Goal: Communication & Community: Participate in discussion

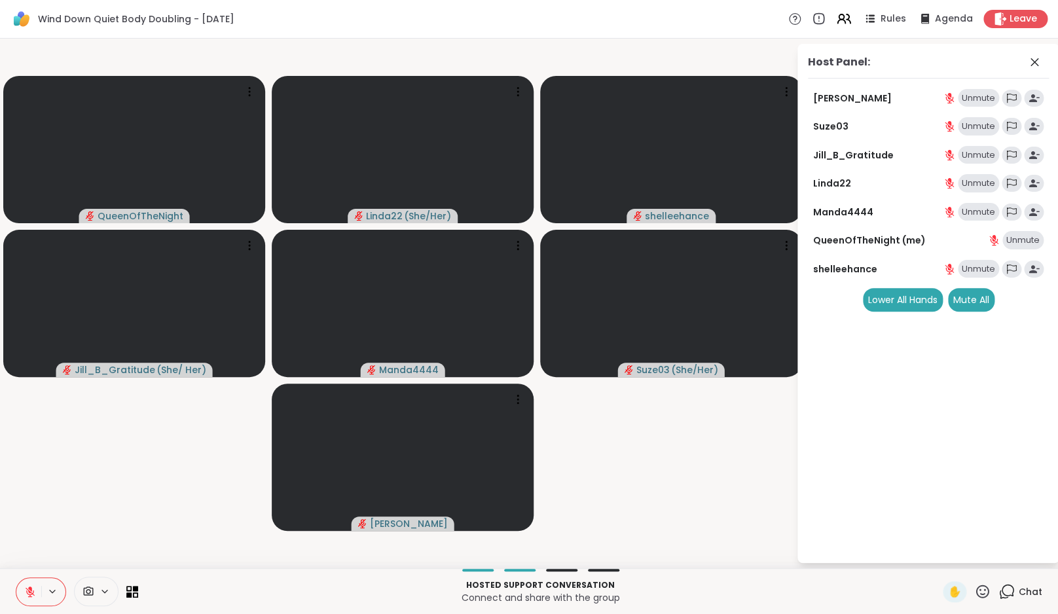
click at [1015, 592] on icon at bounding box center [1007, 591] width 16 height 16
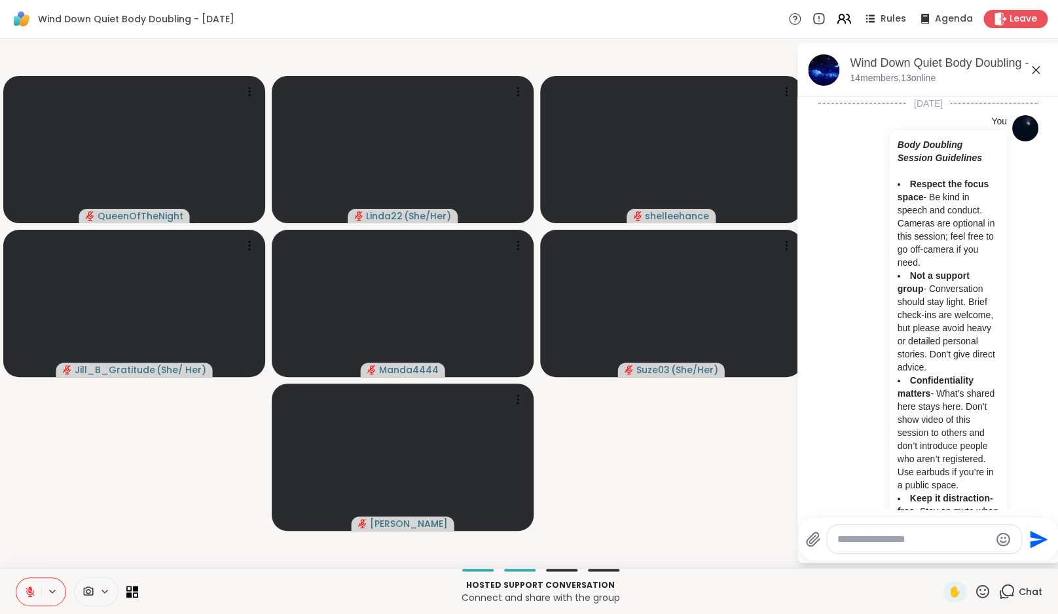
scroll to position [1178, 0]
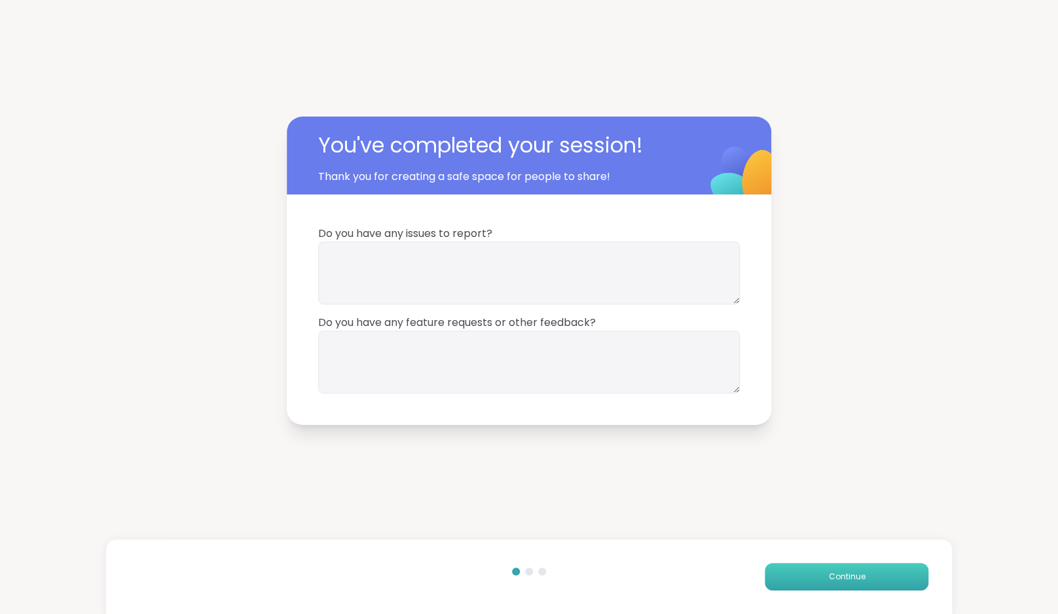
click at [864, 568] on button "Continue" at bounding box center [847, 577] width 164 height 28
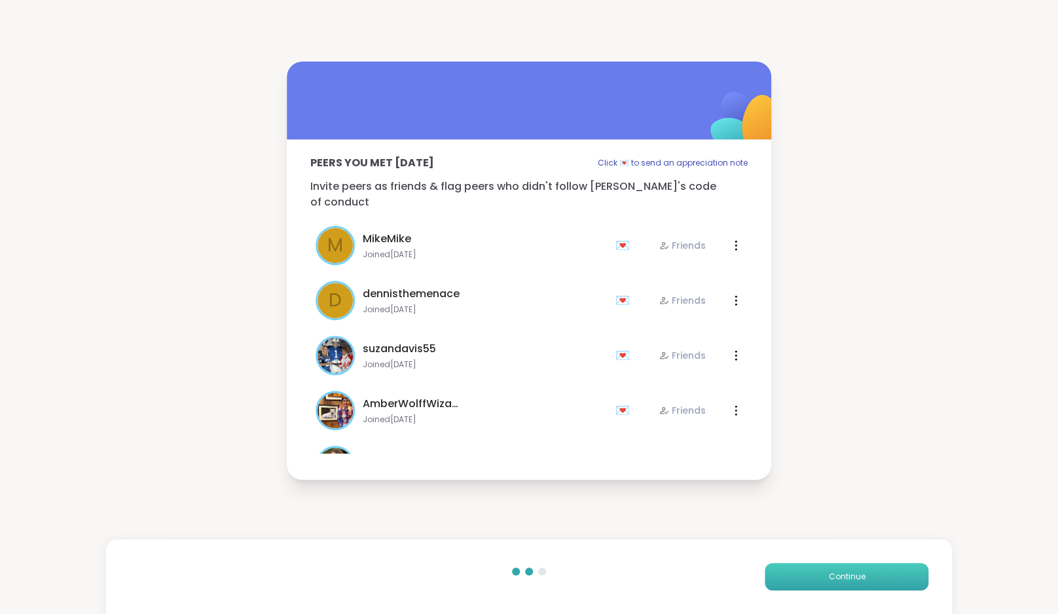
click at [864, 568] on button "Continue" at bounding box center [847, 577] width 164 height 28
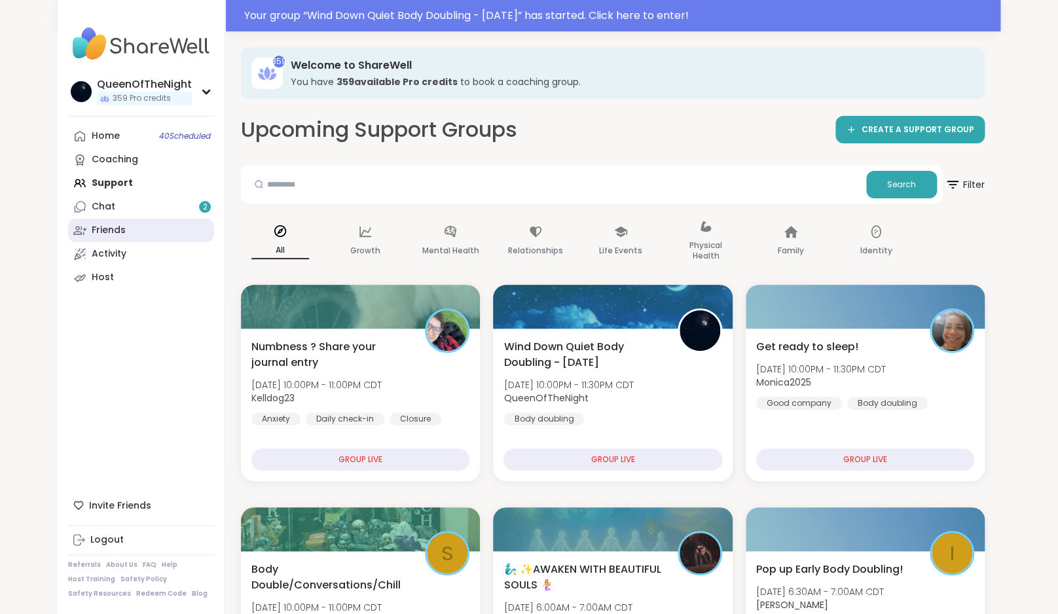
click at [141, 221] on link "Friends" at bounding box center [141, 231] width 146 height 24
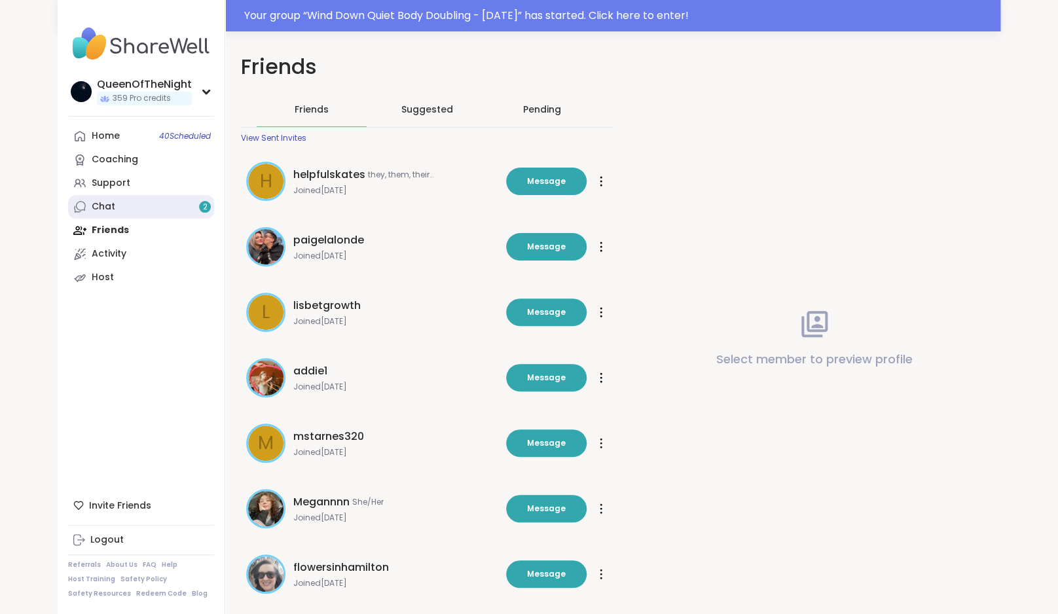
click at [134, 202] on link "Chat 2" at bounding box center [141, 207] width 146 height 24
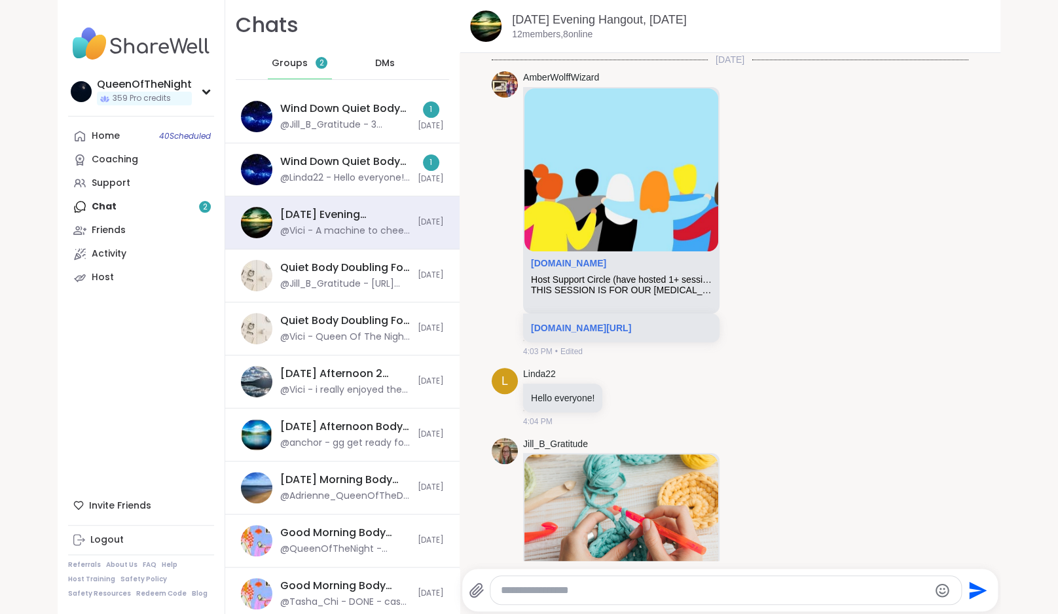
scroll to position [3706, 0]
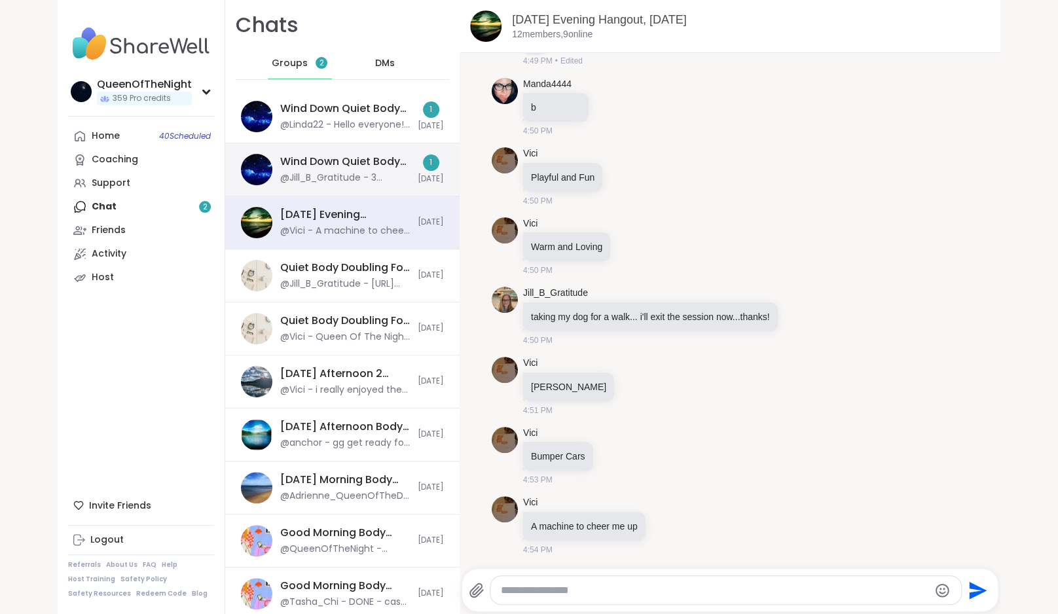
click at [333, 167] on div "Wind Down Quiet Body Doubling - [DATE]" at bounding box center [345, 162] width 130 height 14
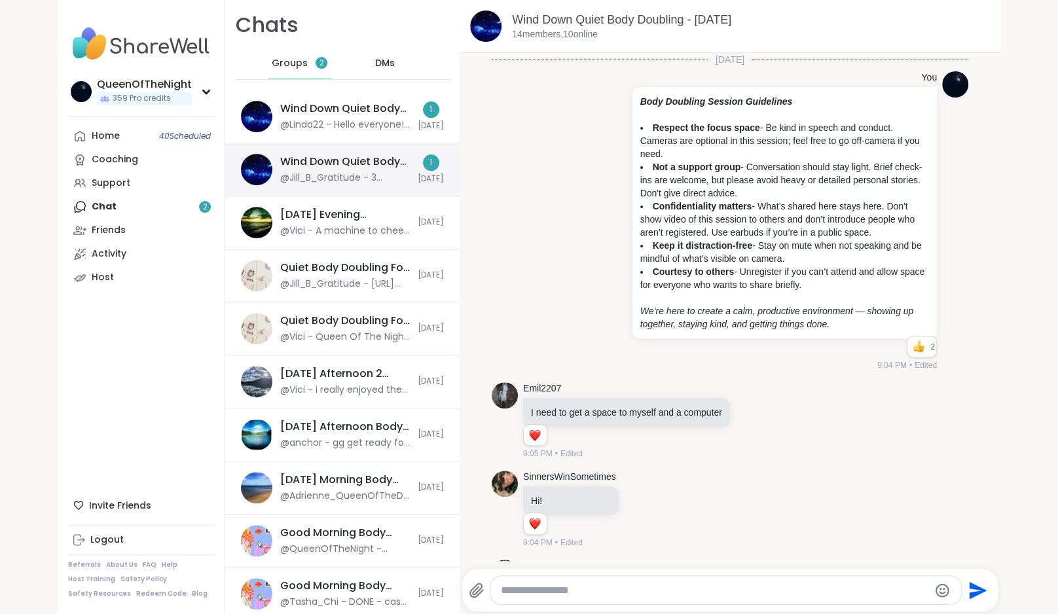
scroll to position [666, 0]
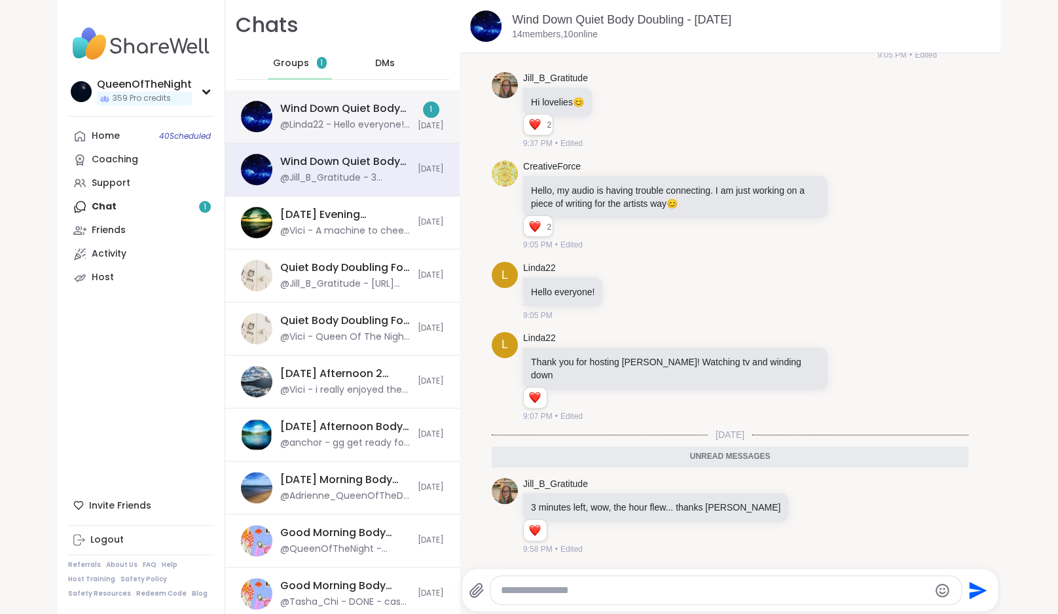
click at [327, 122] on div "@Linda22 - Hello everyone! I hope everyone sleeps well tonight 😴💤" at bounding box center [345, 125] width 130 height 13
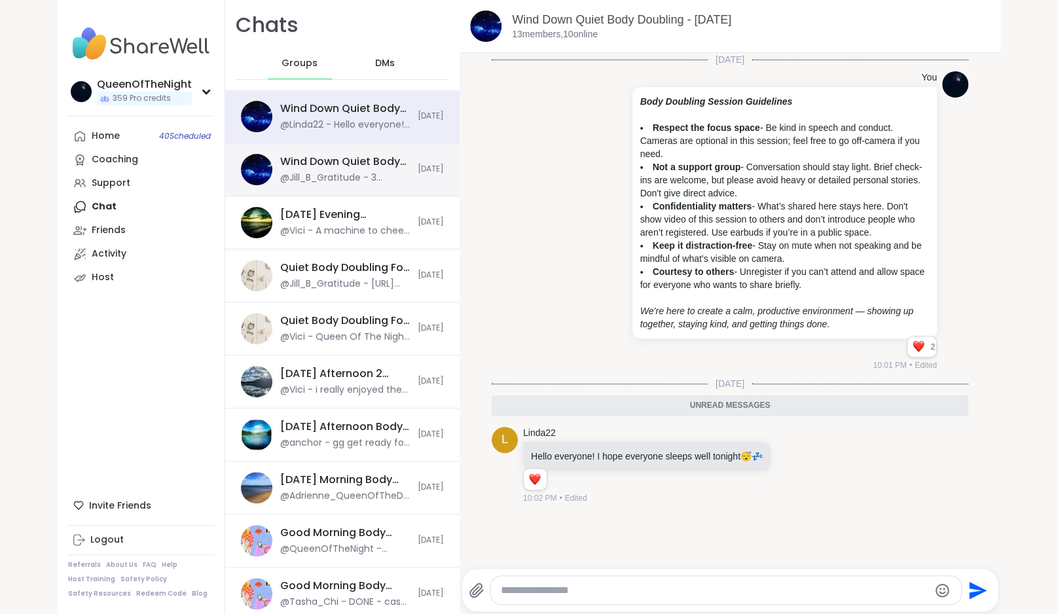
click at [342, 178] on div "@Jill_B_Gratitude - 3 minutes left, wow, the hour flew... thanks [PERSON_NAME]" at bounding box center [345, 178] width 130 height 13
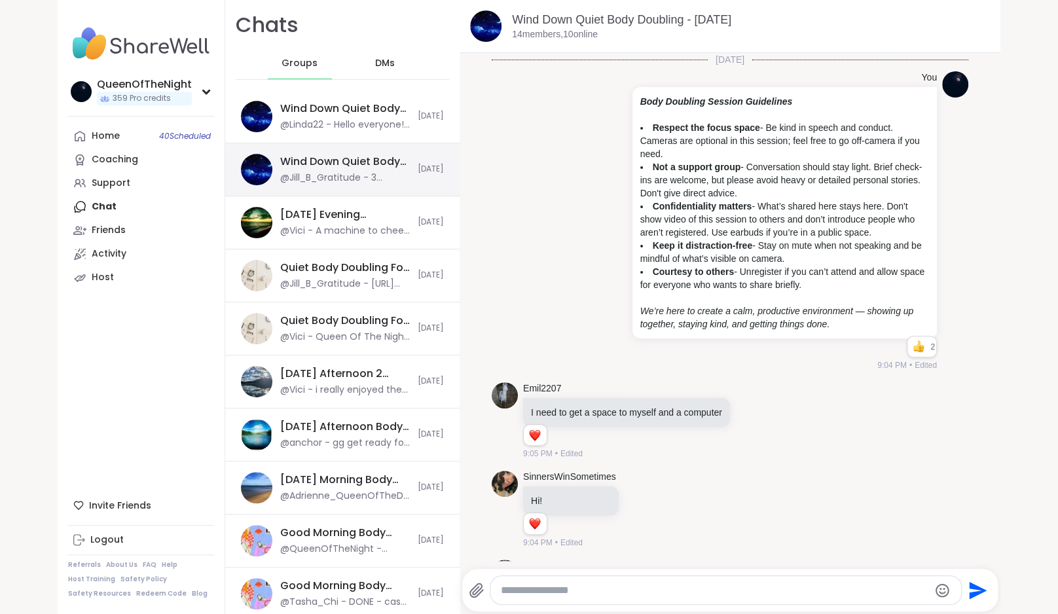
scroll to position [621, 0]
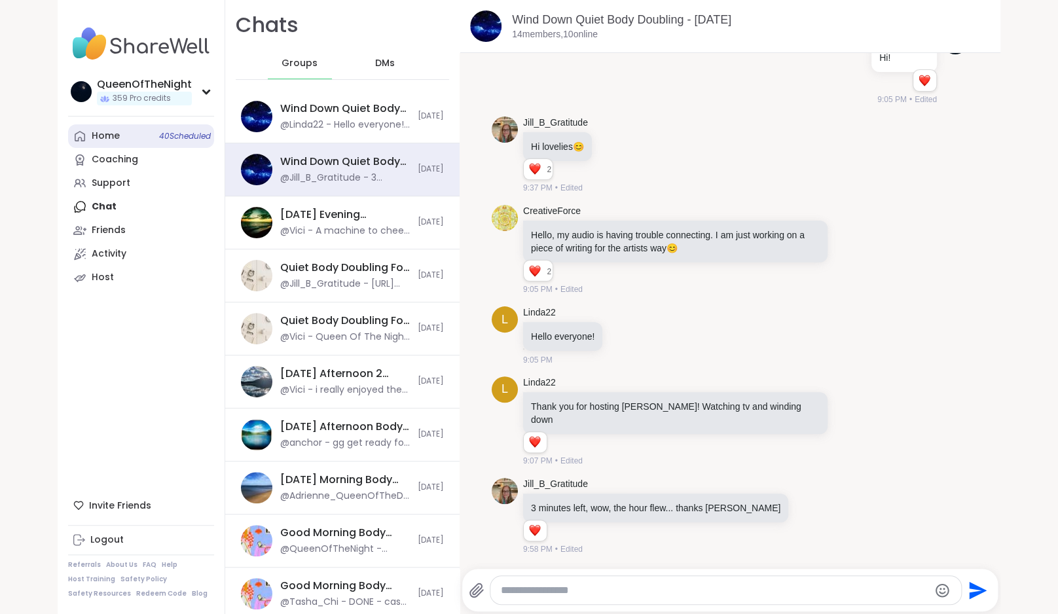
click at [118, 138] on div "Home 40 Scheduled" at bounding box center [106, 136] width 28 height 13
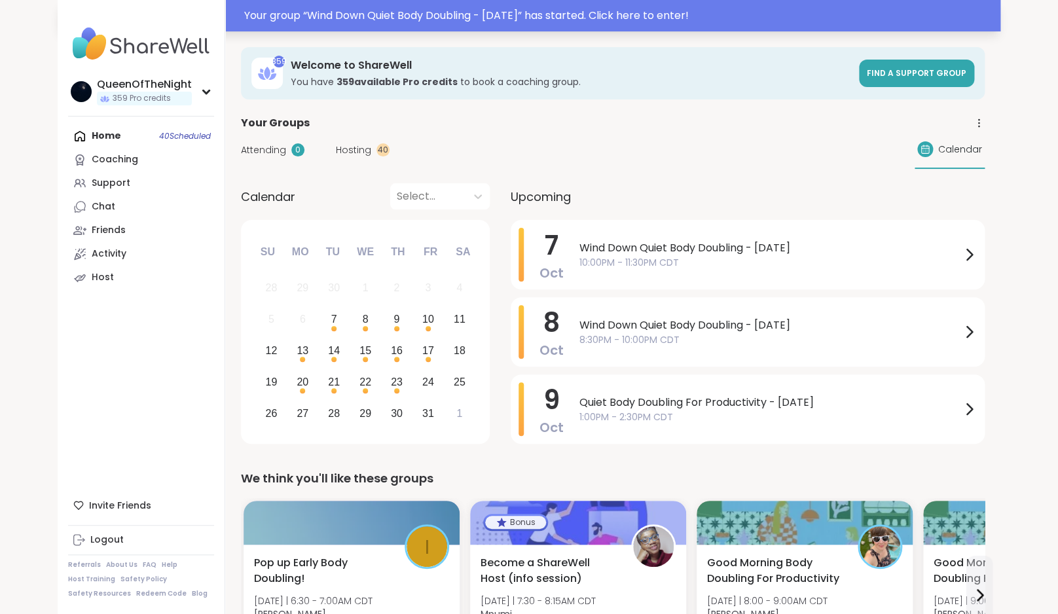
click at [531, 18] on div "Your group “ Wind Down Quiet Body Doubling - [DATE] ” has started. Click here t…" at bounding box center [618, 16] width 748 height 16
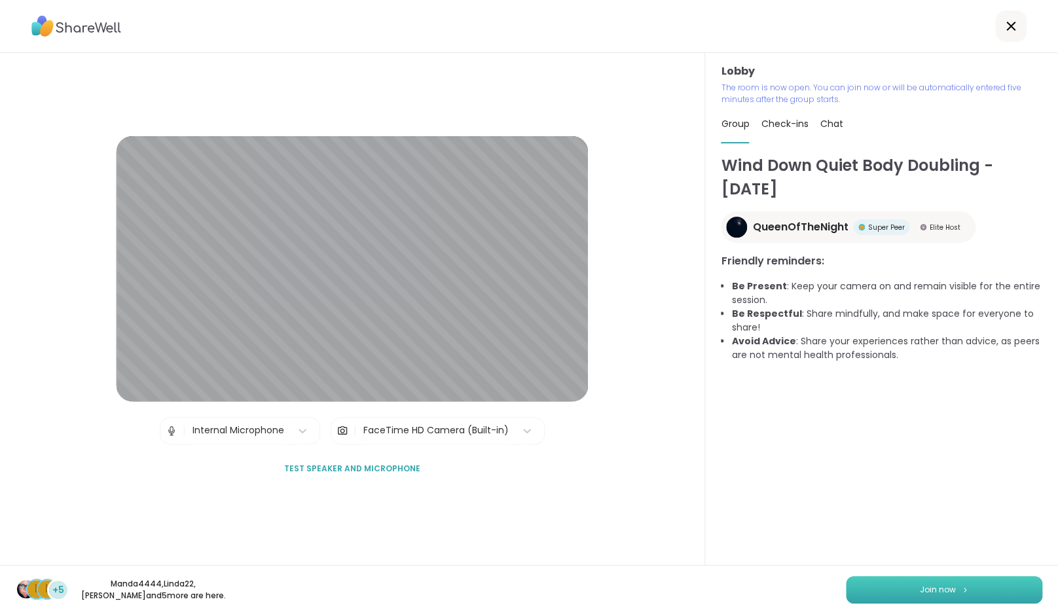
click at [963, 582] on button "Join now" at bounding box center [944, 590] width 196 height 28
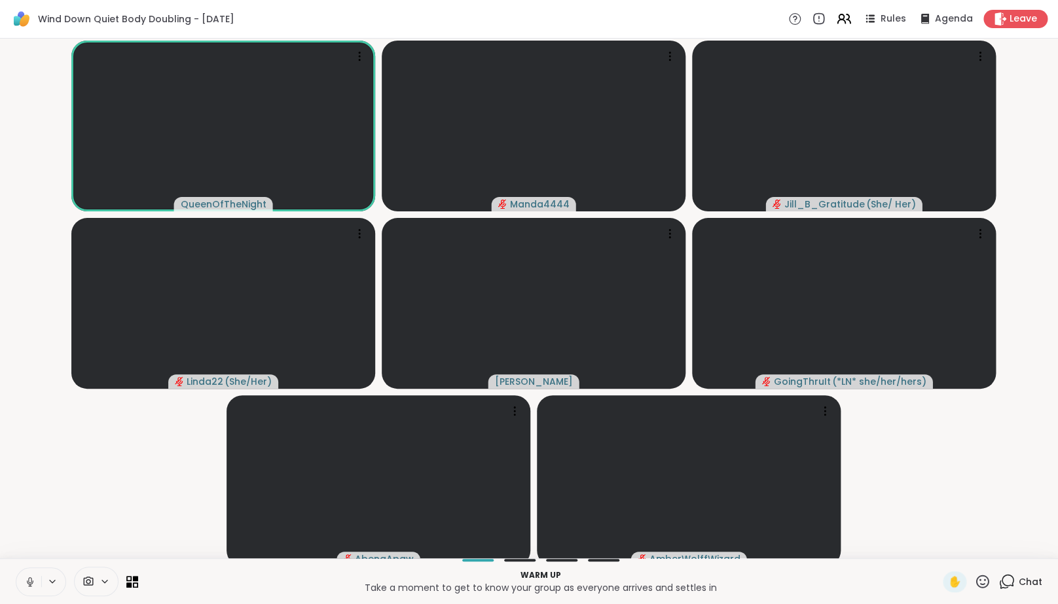
click at [1001, 589] on icon at bounding box center [1004, 585] width 9 height 9
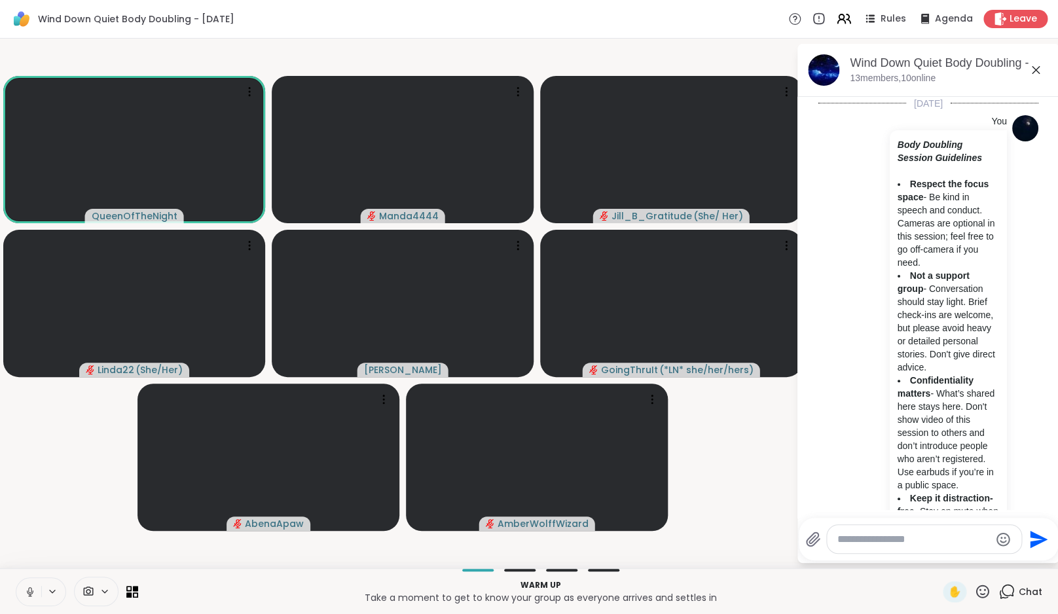
scroll to position [485, 0]
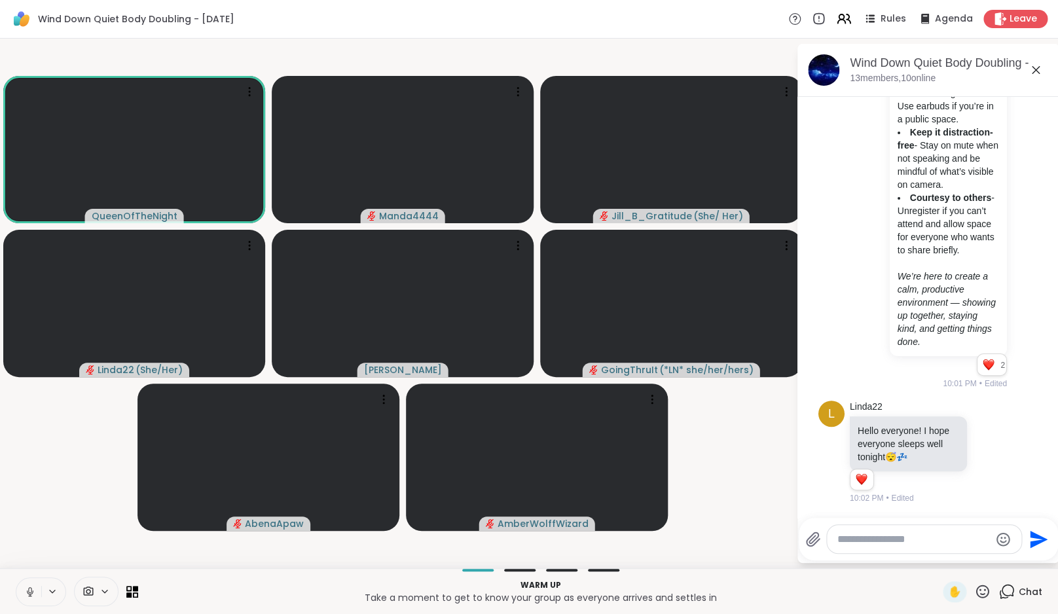
click at [1001, 595] on icon at bounding box center [1004, 595] width 9 height 9
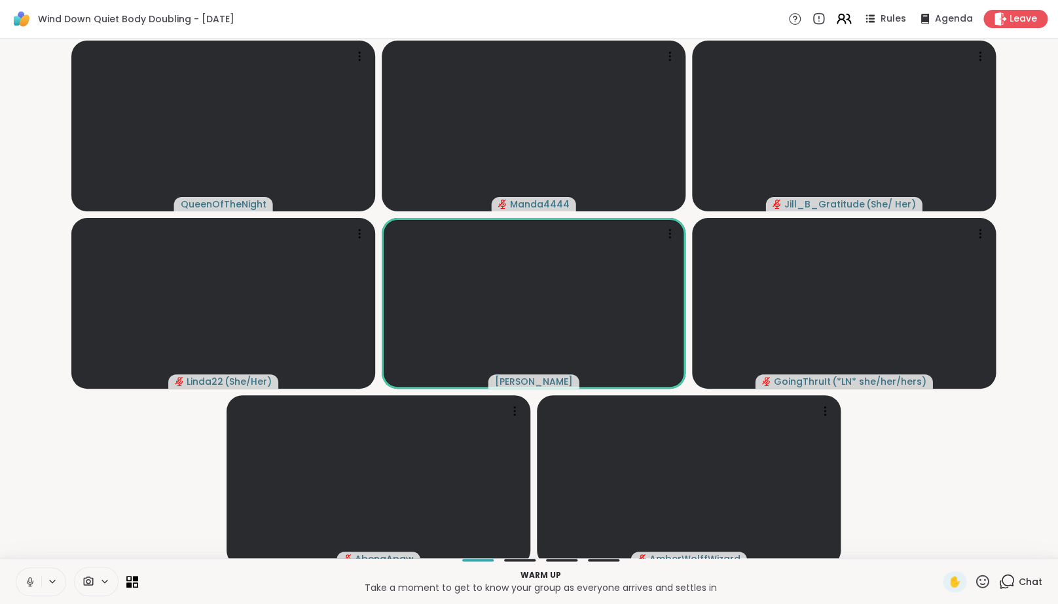
click at [840, 22] on icon at bounding box center [842, 22] width 8 height 4
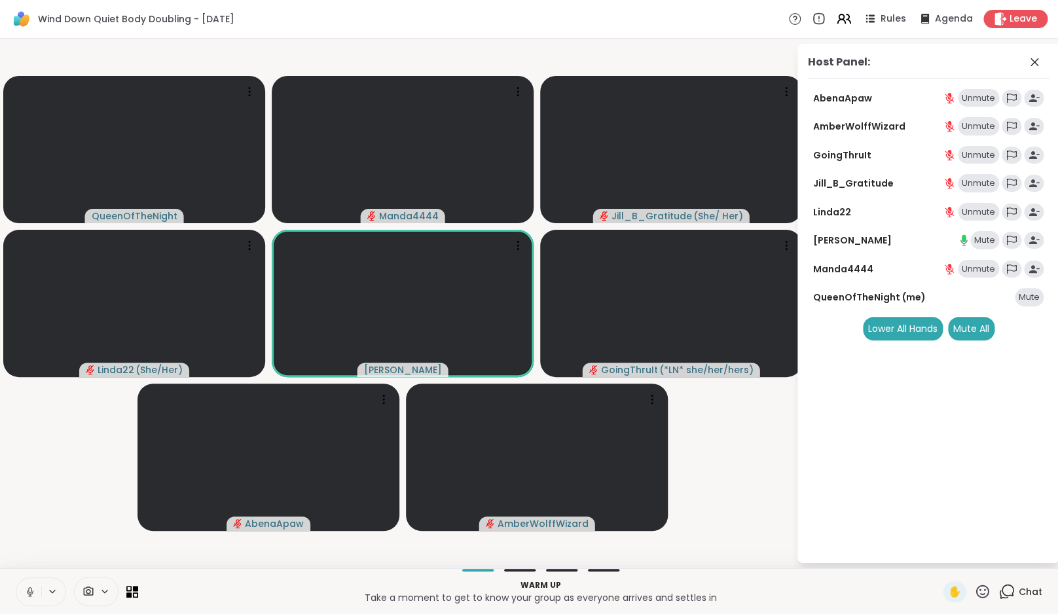
click at [998, 240] on div "Mute" at bounding box center [984, 240] width 29 height 18
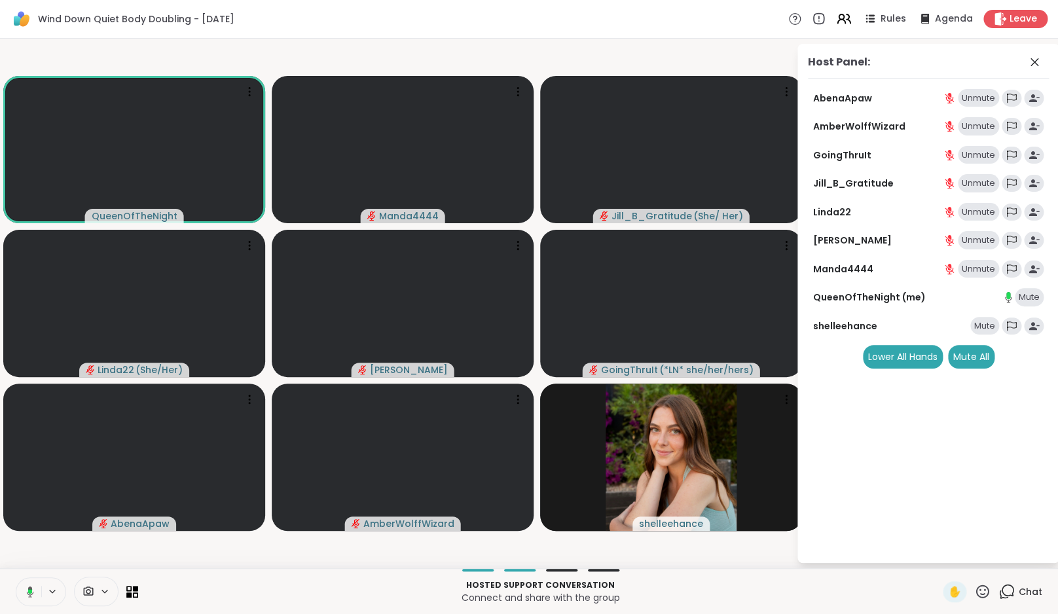
click at [1010, 590] on icon at bounding box center [1007, 591] width 16 height 16
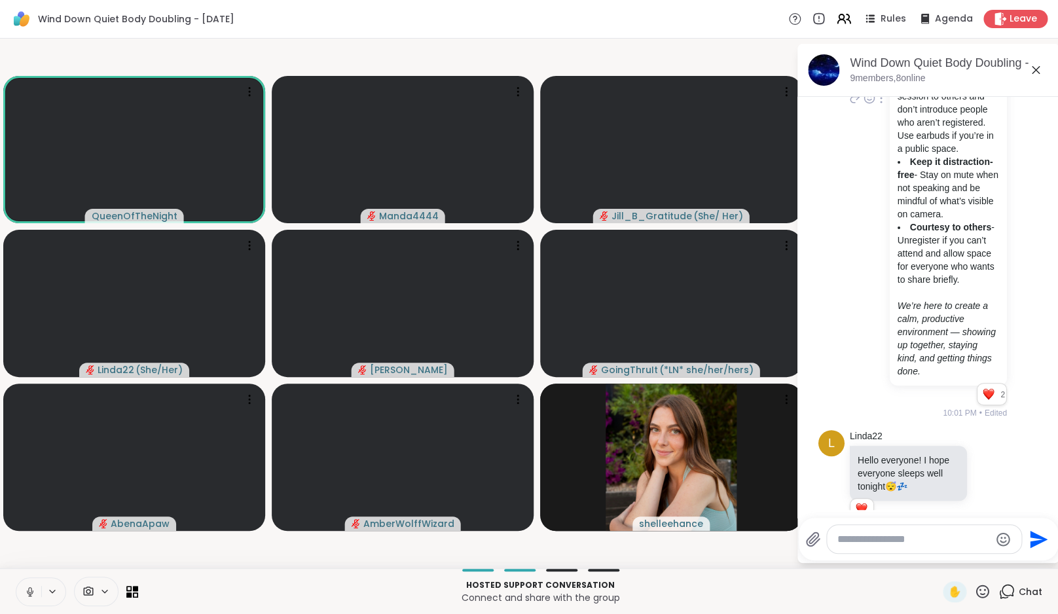
scroll to position [341, 0]
click at [26, 592] on icon at bounding box center [28, 592] width 12 height 12
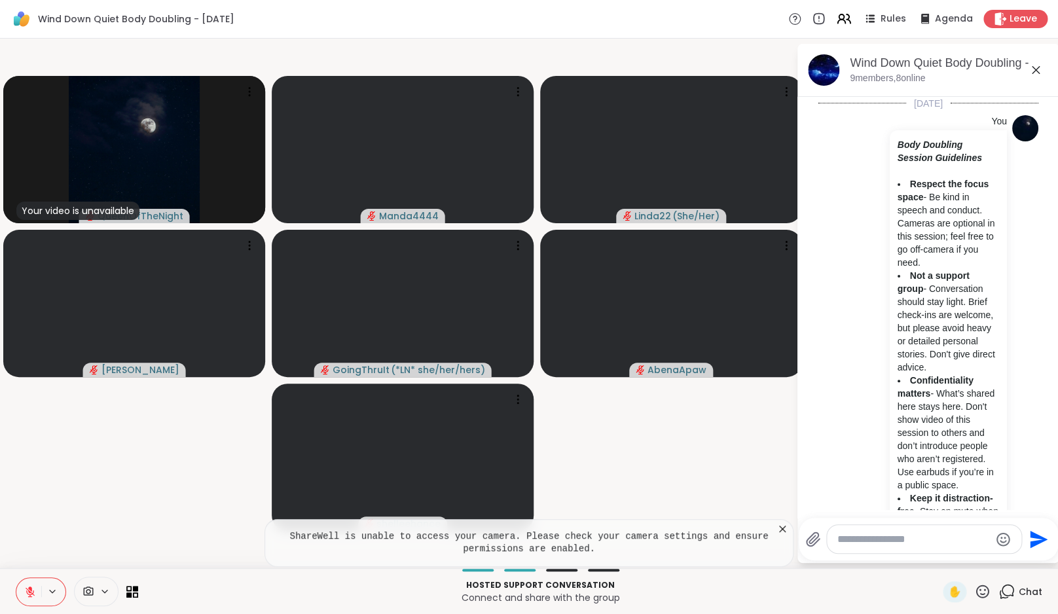
scroll to position [485, 0]
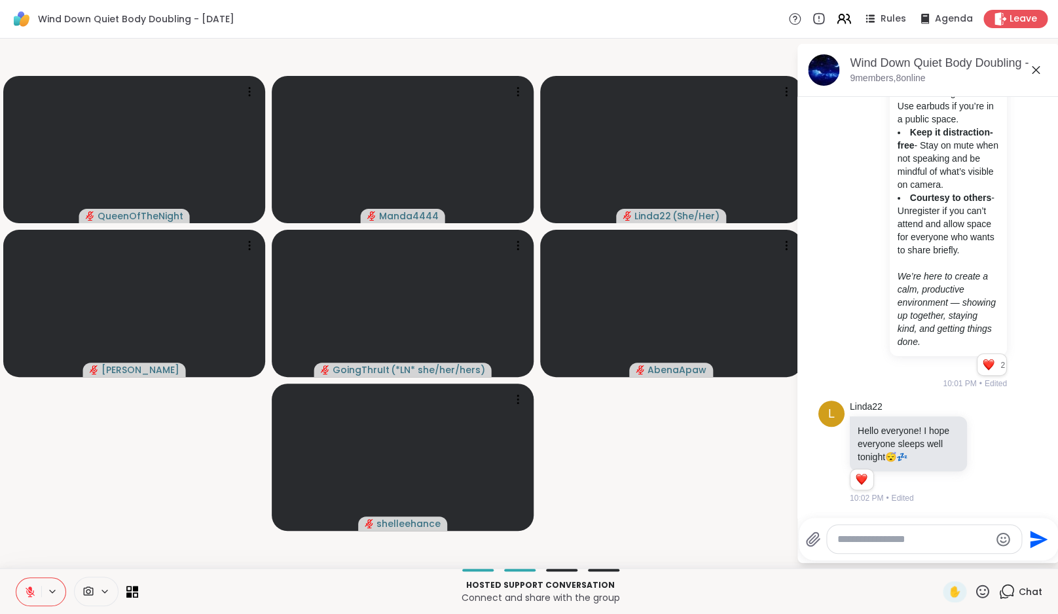
click at [185, 523] on video-player-container "QueenOfTheNight Manda4444 Linda22 ( She/Her ) [PERSON_NAME] ( *LN* she/her/hers…" at bounding box center [398, 303] width 781 height 519
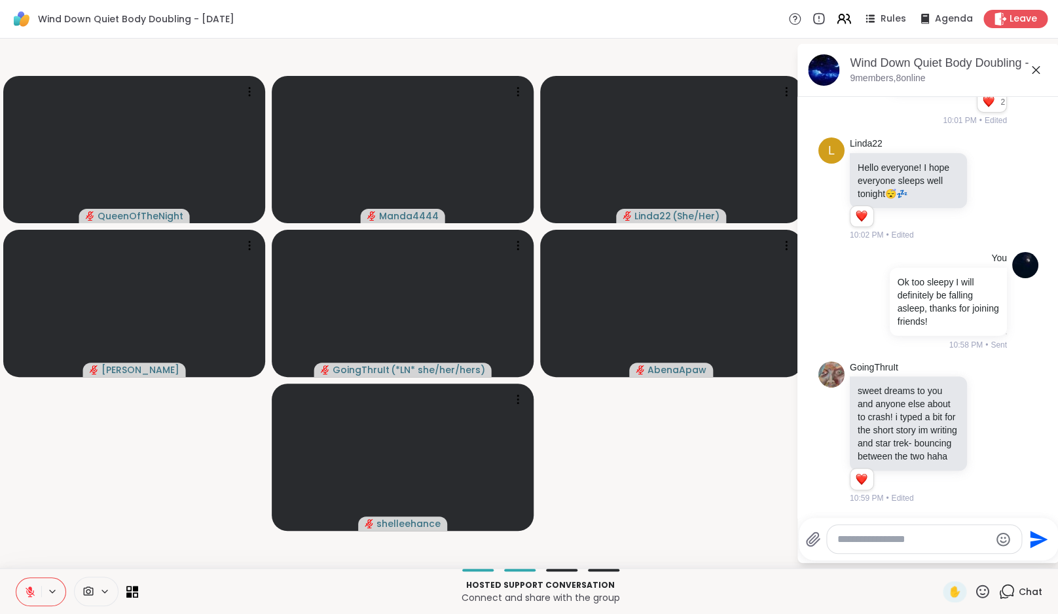
scroll to position [788, 0]
